Goal: Task Accomplishment & Management: Use online tool/utility

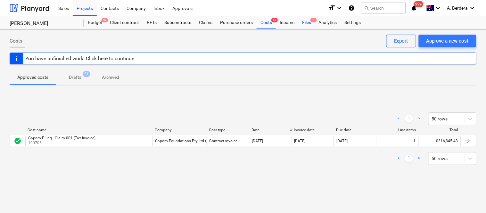
click at [311, 21] on span "8" at bounding box center [313, 20] width 6 height 4
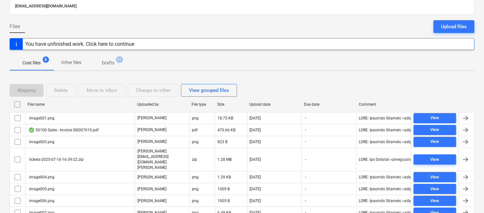
scroll to position [61, 0]
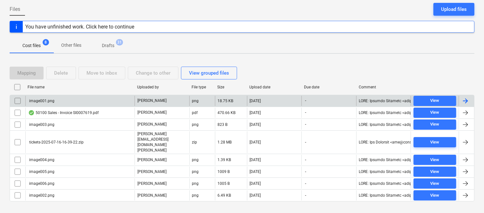
click at [15, 102] on input "checkbox" at bounding box center [17, 101] width 10 height 10
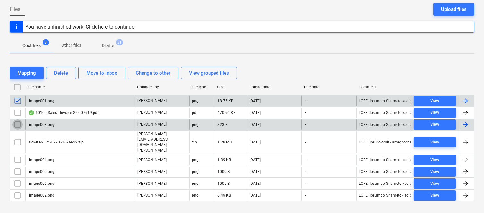
click at [17, 126] on input "checkbox" at bounding box center [17, 124] width 10 height 10
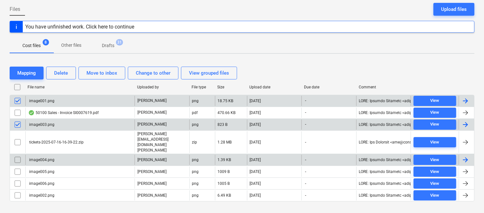
click at [19, 155] on input "checkbox" at bounding box center [17, 160] width 10 height 10
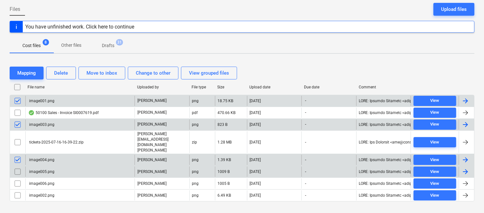
click at [15, 167] on input "checkbox" at bounding box center [17, 172] width 10 height 10
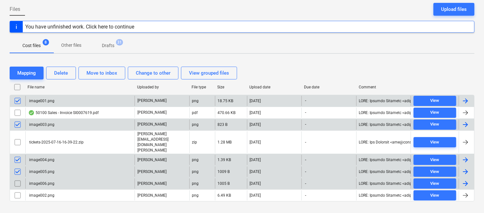
click at [17, 178] on input "checkbox" at bounding box center [17, 183] width 10 height 10
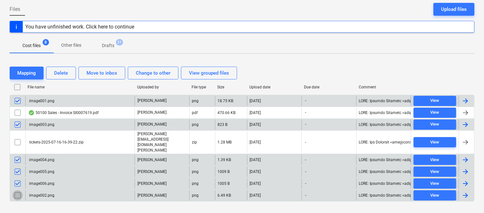
click at [17, 190] on input "checkbox" at bounding box center [17, 195] width 10 height 10
click at [60, 72] on div "Delete" at bounding box center [61, 73] width 14 height 8
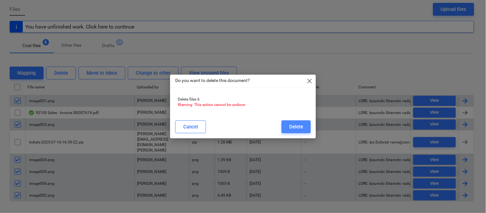
click at [290, 130] on div "Delete" at bounding box center [296, 127] width 14 height 8
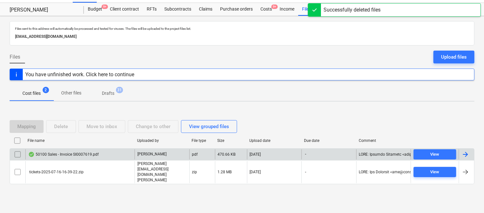
scroll to position [13, 0]
click at [120, 159] on div "50100 Sales - Invoice SI0007619.pdf" at bounding box center [79, 154] width 109 height 10
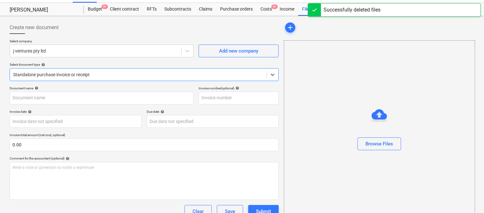
type input "S10007619"
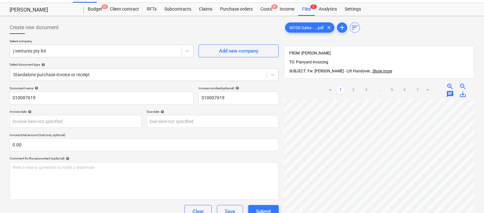
scroll to position [0, 124]
click at [126, 49] on div at bounding box center [95, 51] width 165 height 6
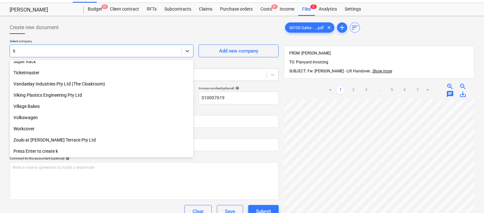
scroll to position [677, 0]
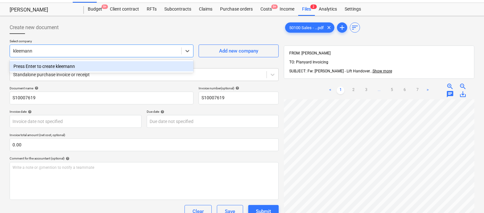
type input "kleeman"
click at [107, 62] on div "[PERSON_NAME] Elevators Australia Pty Ltd" at bounding box center [102, 66] width 184 height 10
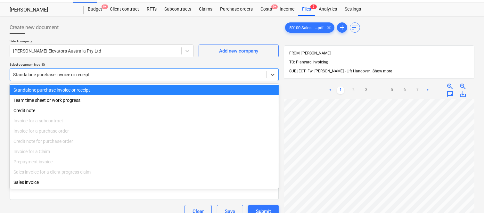
click at [106, 70] on div "Standalone purchase invoice or receipt" at bounding box center [138, 74] width 257 height 9
click at [112, 91] on div "Standalone purchase invoice or receipt" at bounding box center [144, 90] width 269 height 10
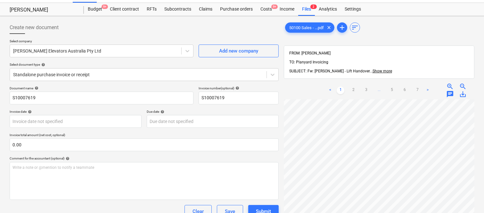
scroll to position [9, 82]
click at [10, 97] on input "S10007619" at bounding box center [102, 98] width 184 height 13
type input "KLEEMANN INV- S10007619"
click at [117, 123] on body "Sales Projects Contacts Company Inbox Approvals format_size keyboard_arrow_down…" at bounding box center [242, 93] width 484 height 213
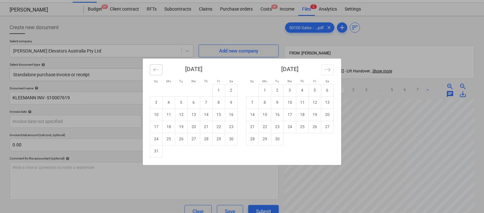
click at [154, 68] on icon "Move backward to switch to the previous month." at bounding box center [156, 70] width 6 height 6
click at [181, 106] on td "8" at bounding box center [181, 102] width 12 height 12
type input "[DATE]"
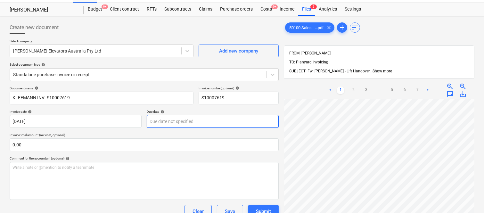
click at [167, 120] on body "Sales Projects Contacts Company Inbox Approvals format_size keyboard_arrow_down…" at bounding box center [242, 93] width 484 height 213
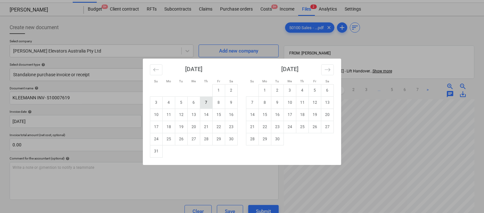
click at [208, 106] on td "7" at bounding box center [206, 102] width 12 height 12
type input "[DATE]"
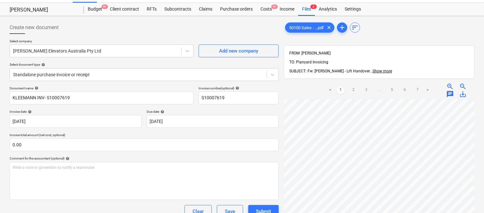
scroll to position [148, 155]
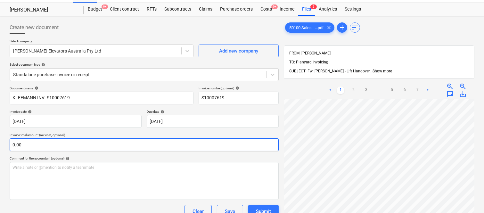
click at [80, 146] on input "0.00" at bounding box center [144, 144] width 269 height 13
paste input "17,437.5"
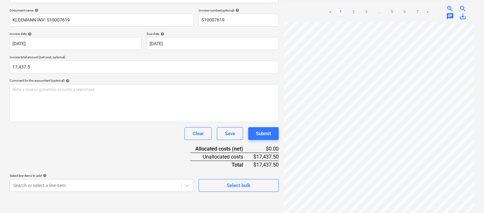
type input "17,437.50"
click at [79, 146] on div "Document name help KLEEMANN INV- S10007619 Invoice number (optional) help S1000…" at bounding box center [144, 100] width 269 height 184
click at [51, 122] on body "Sales Projects Contacts Company Inbox Approvals format_size keyboard_arrow_down…" at bounding box center [242, 15] width 484 height 213
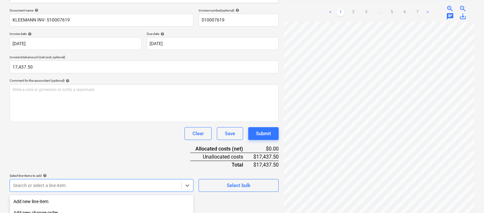
scroll to position [170, 0]
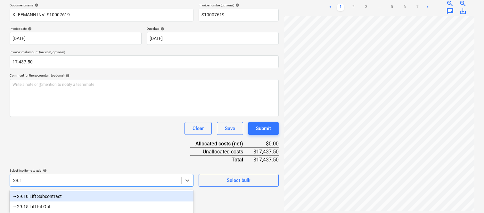
type input "29.10"
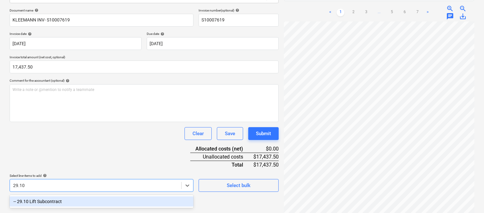
click at [53, 203] on div "-- 29.10 Lift Subcontract" at bounding box center [102, 201] width 184 height 10
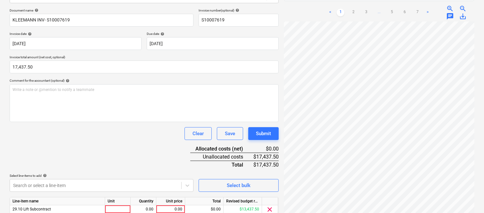
click at [79, 152] on div "Document name help KLEEMANN INV- S10007619 Invoice number (optional) help S1000…" at bounding box center [144, 121] width 269 height 226
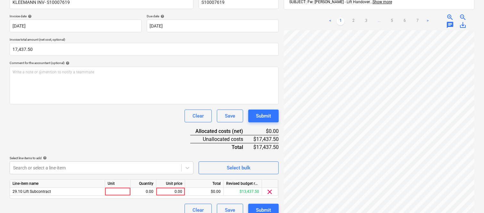
scroll to position [118, 0]
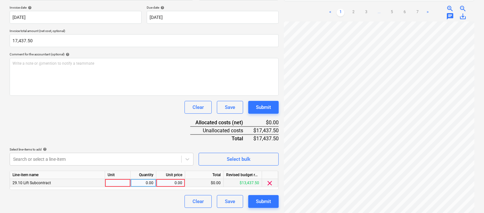
click at [118, 183] on div at bounding box center [118, 183] width 26 height 8
type input "INVOICE"
click at [145, 184] on div "0.00" at bounding box center [143, 183] width 20 height 8
type input "1"
click at [167, 183] on div "0.00" at bounding box center [170, 183] width 23 height 8
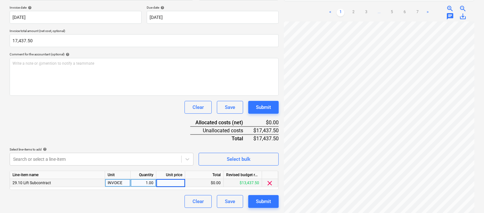
type input "17,437.5"
click at [148, 195] on div "Clear Save Submit" at bounding box center [144, 201] width 269 height 13
click at [351, 9] on link "2" at bounding box center [353, 13] width 8 height 8
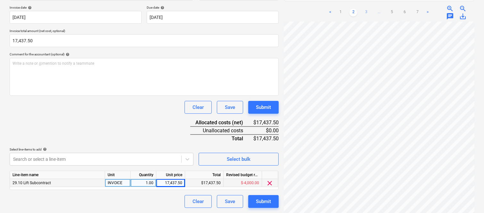
click at [366, 9] on link "3" at bounding box center [366, 13] width 8 height 8
click at [382, 9] on link "4" at bounding box center [379, 13] width 8 height 8
click at [393, 9] on link "5" at bounding box center [392, 13] width 8 height 8
click at [408, 9] on link "6" at bounding box center [405, 13] width 8 height 8
click at [415, 9] on link "7" at bounding box center [417, 13] width 8 height 8
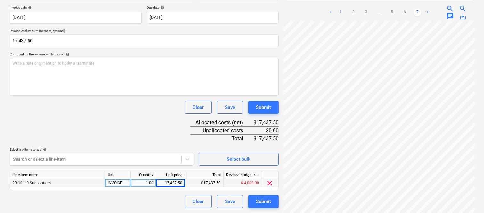
click at [338, 9] on link "1" at bounding box center [341, 13] width 8 height 8
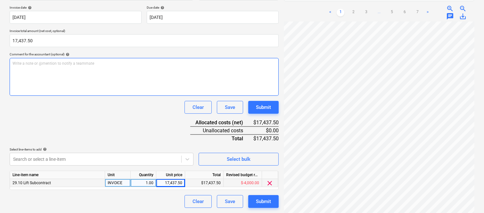
scroll to position [82, 155]
click at [267, 65] on div "Create new document Select company Kleeman Elevators Australia Pty Ltd Add new …" at bounding box center [242, 62] width 470 height 296
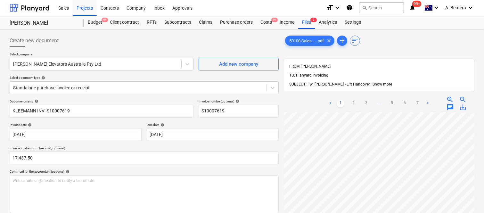
scroll to position [0, 0]
click at [141, 87] on div at bounding box center [138, 88] width 250 height 6
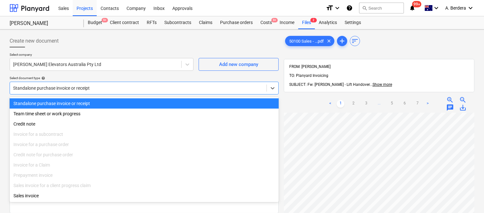
click at [149, 104] on div "Standalone purchase invoice or receipt" at bounding box center [144, 103] width 269 height 10
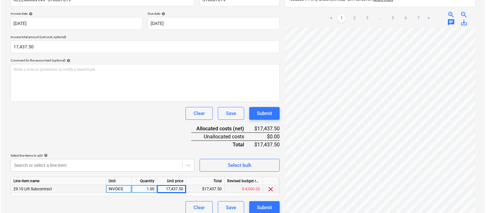
scroll to position [118, 0]
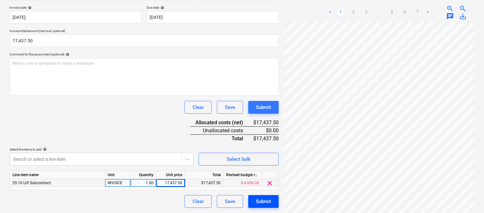
click at [268, 200] on div "Submit" at bounding box center [263, 201] width 15 height 8
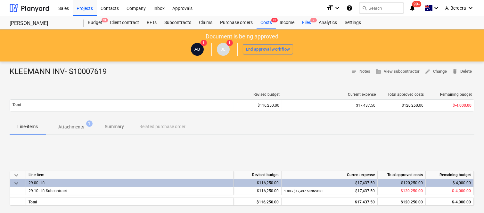
click at [307, 24] on div "Files 2" at bounding box center [306, 22] width 17 height 13
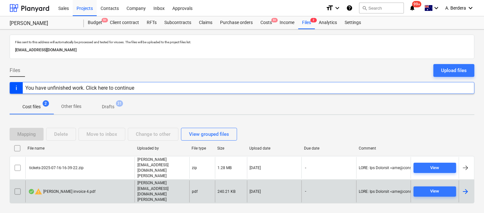
click at [110, 185] on div "warning Della Rosa invoice 4.pdf" at bounding box center [79, 191] width 109 height 22
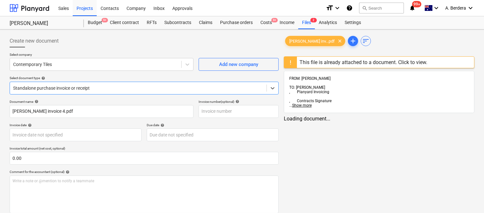
type input "Della Rosa invoice 4.pdf"
click at [328, 61] on div "This file is already attached to a document. Click to view." at bounding box center [363, 62] width 128 height 6
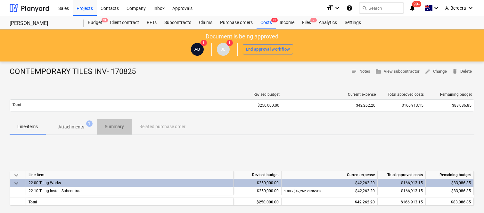
click at [110, 126] on p "Summary" at bounding box center [114, 126] width 19 height 7
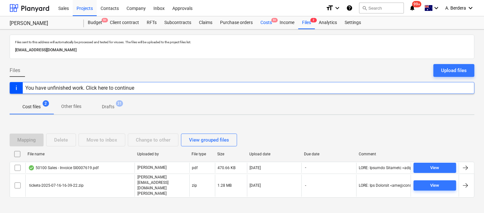
click at [270, 21] on div "Costs 9+" at bounding box center [266, 22] width 19 height 13
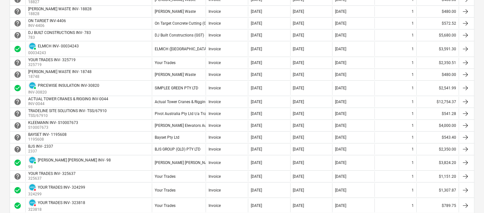
scroll to position [455, 0]
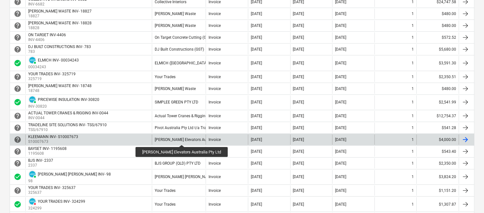
click at [175, 139] on div "[PERSON_NAME] Elevators Australia Pty Ltd" at bounding box center [193, 139] width 76 height 4
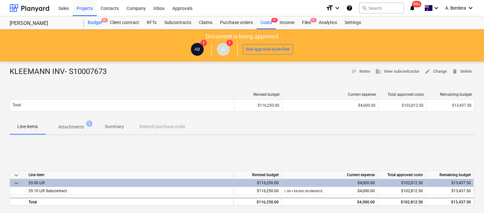
click at [100, 23] on div "Budget 9+" at bounding box center [95, 22] width 22 height 13
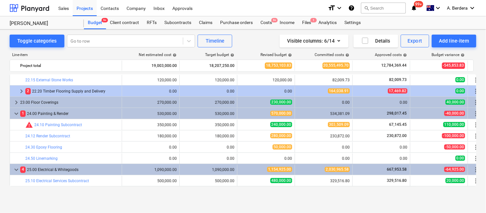
scroll to position [1468, 0]
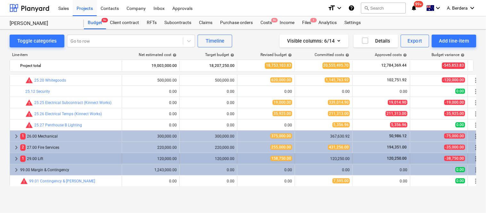
click at [117, 161] on div "1 29.00 Lift" at bounding box center [69, 159] width 99 height 10
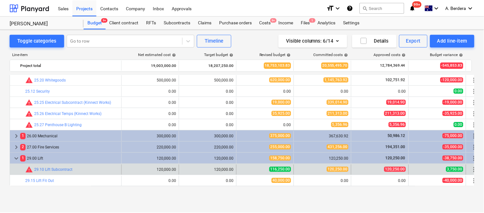
scroll to position [1513, 0]
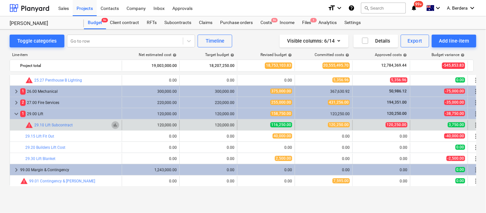
click at [115, 126] on span "bar_chart" at bounding box center [115, 125] width 5 height 5
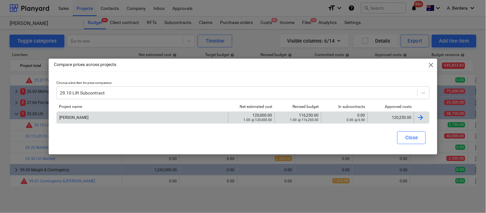
click at [380, 116] on div "120,250.00" at bounding box center [390, 117] width 41 height 4
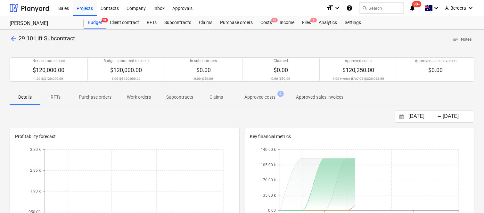
click at [258, 95] on p "Approved costs" at bounding box center [259, 97] width 31 height 7
